Goal: Transaction & Acquisition: Purchase product/service

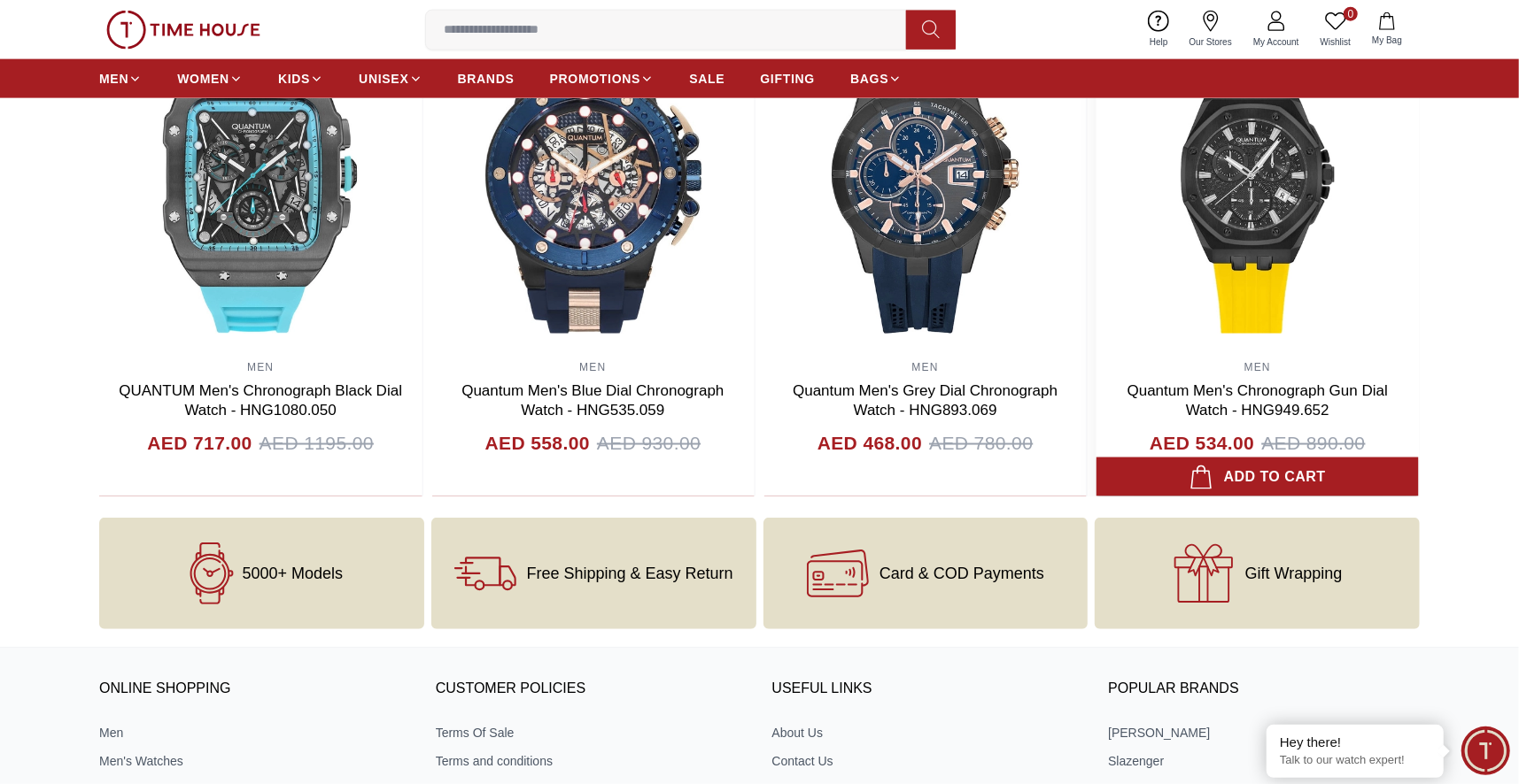
scroll to position [2036, 0]
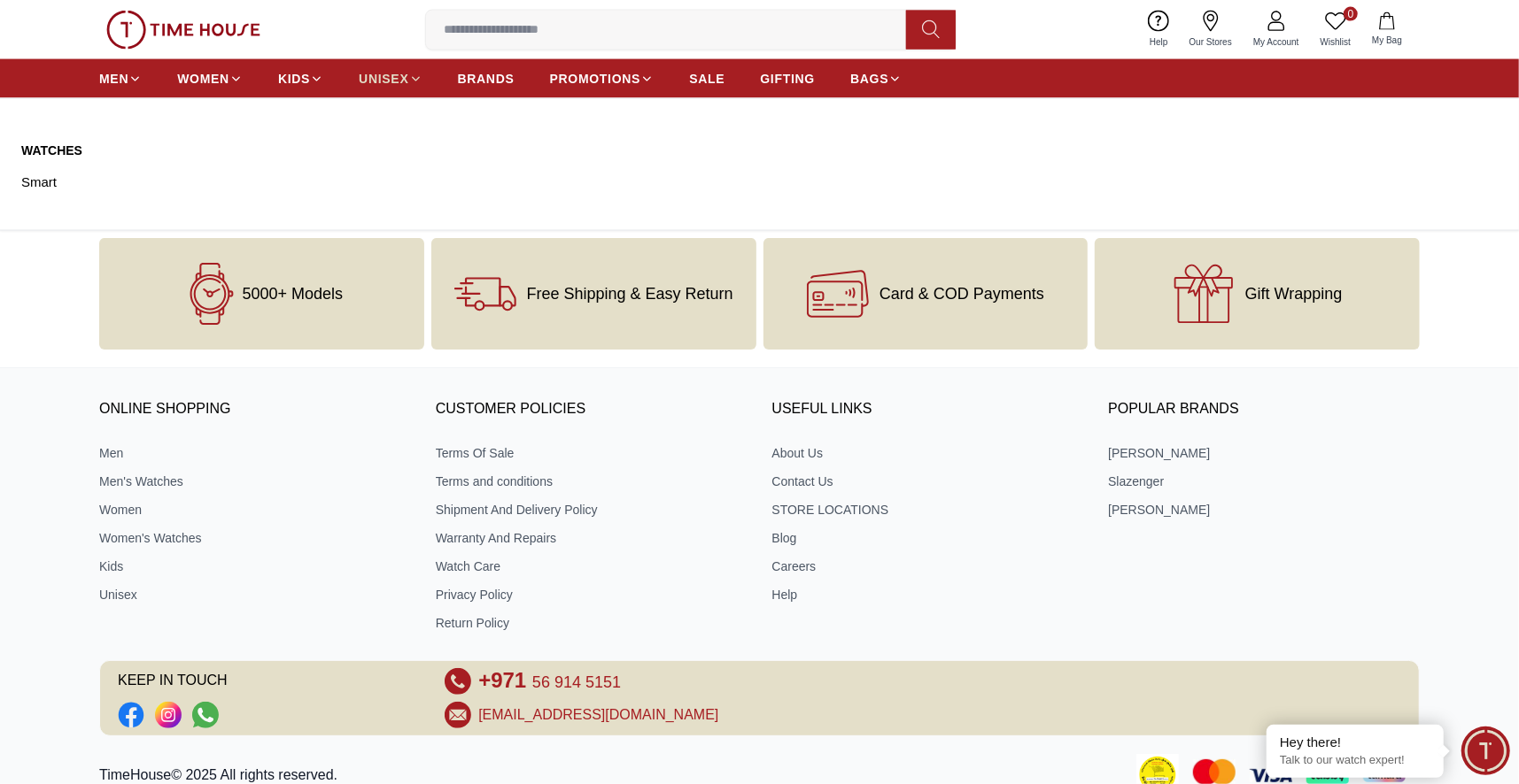
click at [414, 77] on icon at bounding box center [416, 79] width 13 height 13
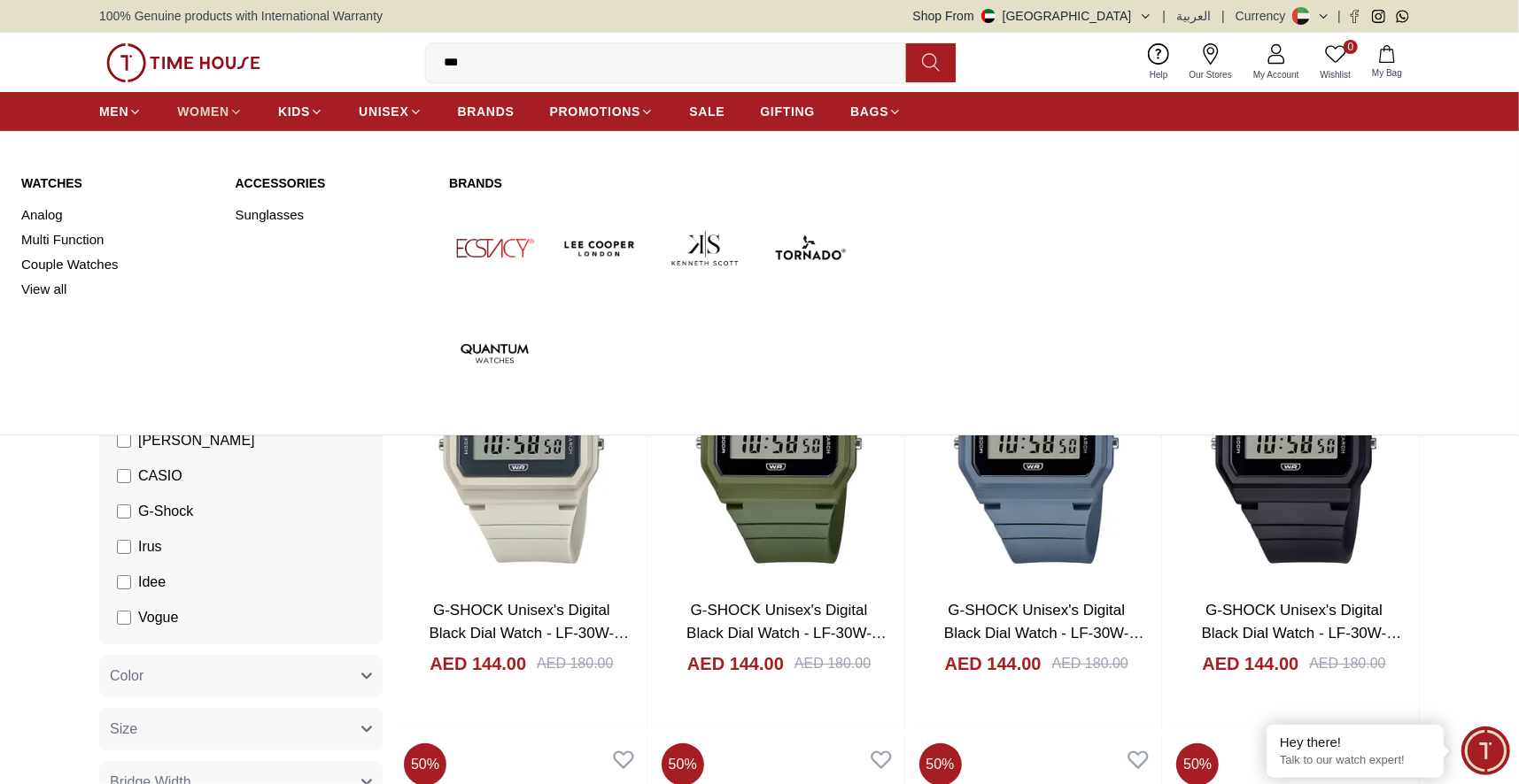
click at [235, 108] on icon at bounding box center [236, 112] width 13 height 13
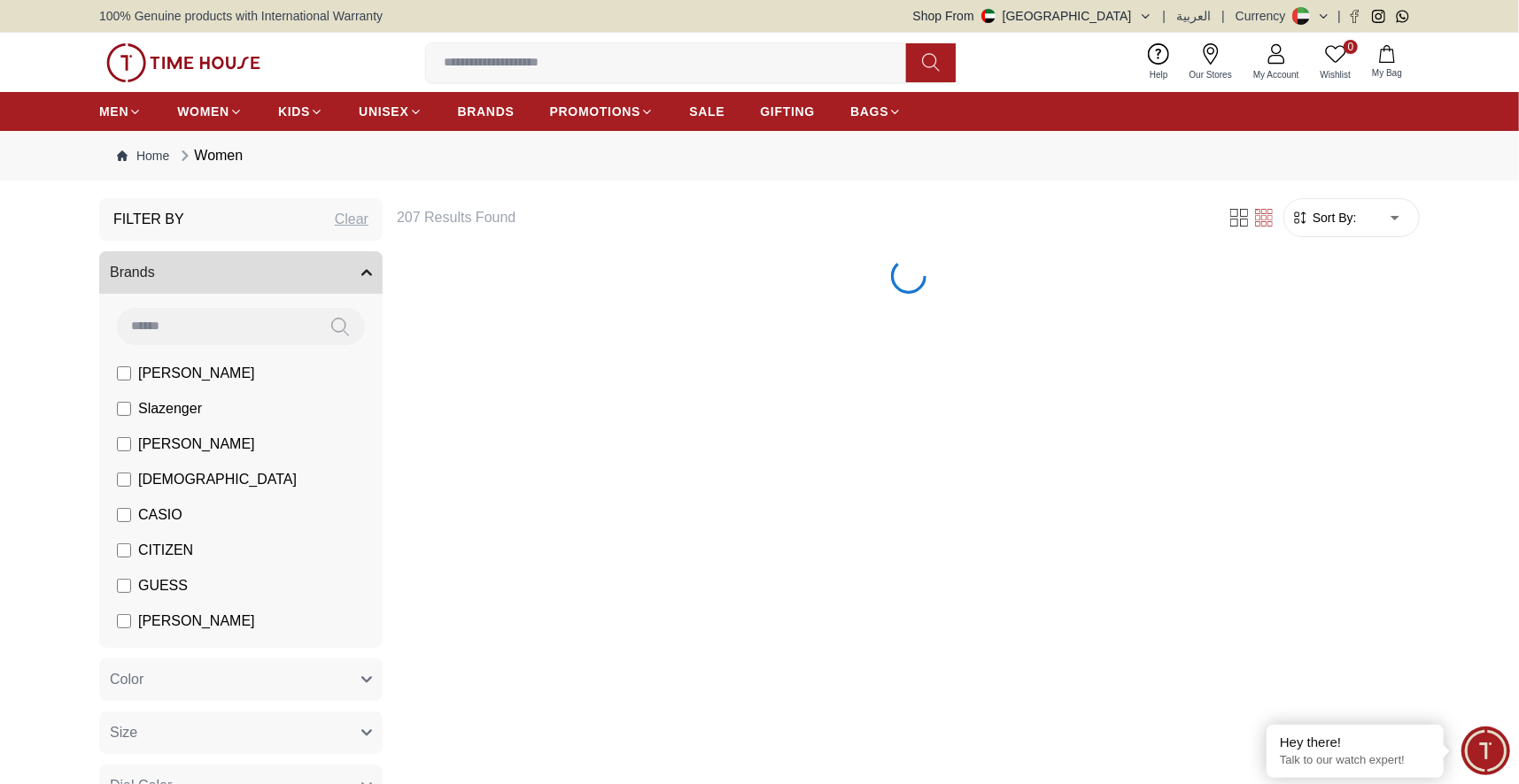
click at [131, 618] on label "[PERSON_NAME]" at bounding box center [186, 621] width 138 height 21
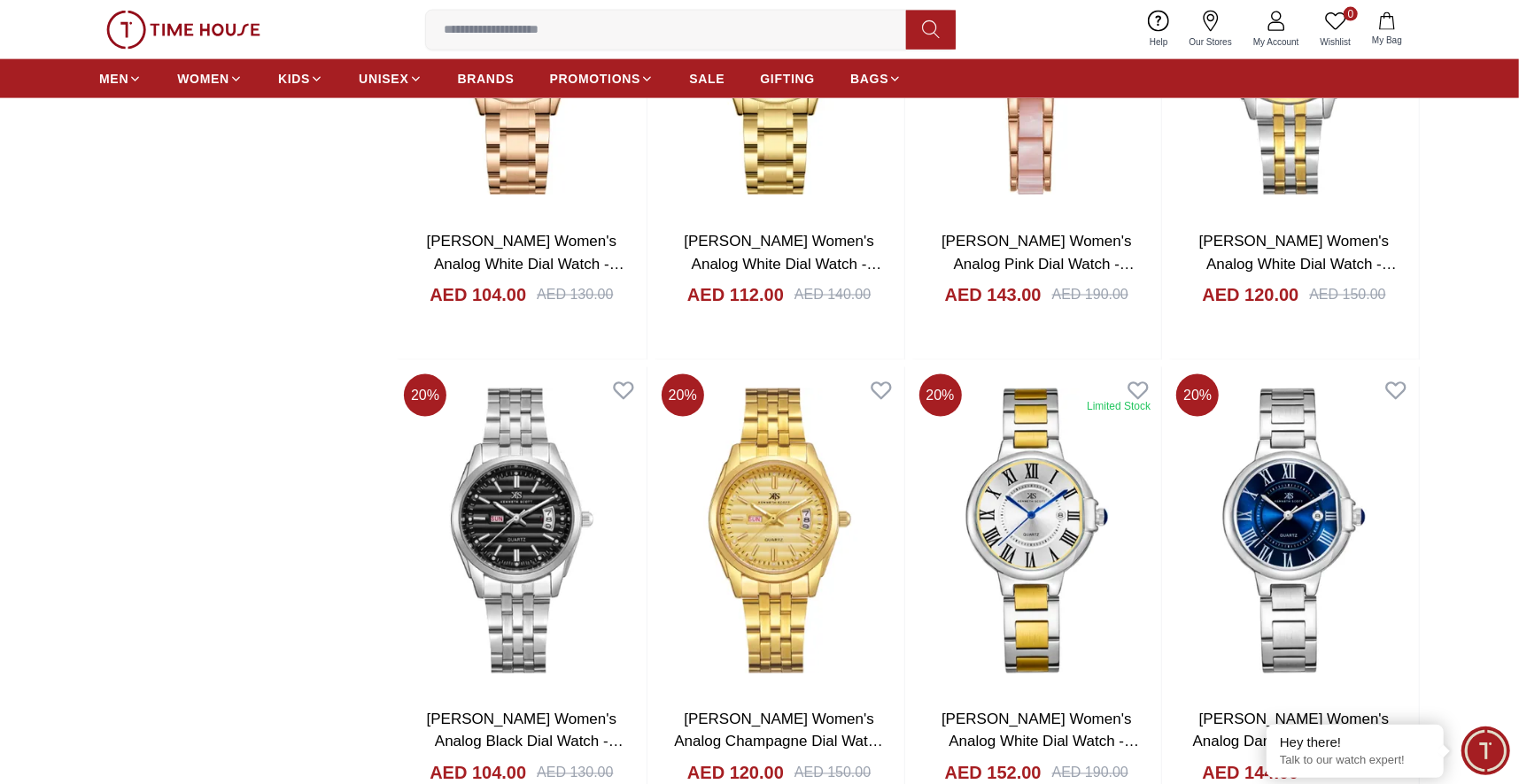
scroll to position [2036, 0]
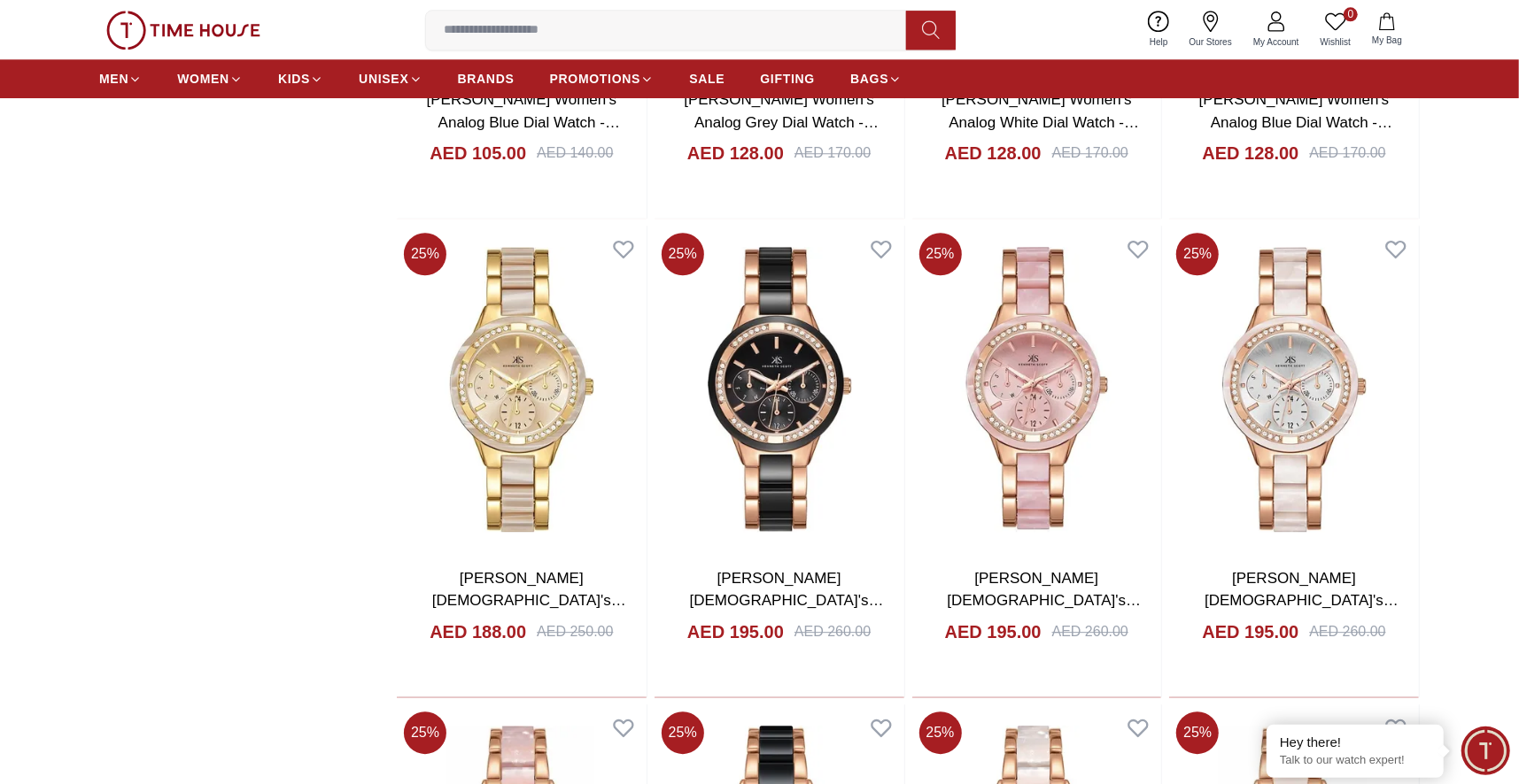
scroll to position [3542, 0]
